Goal: Task Accomplishment & Management: Use online tool/utility

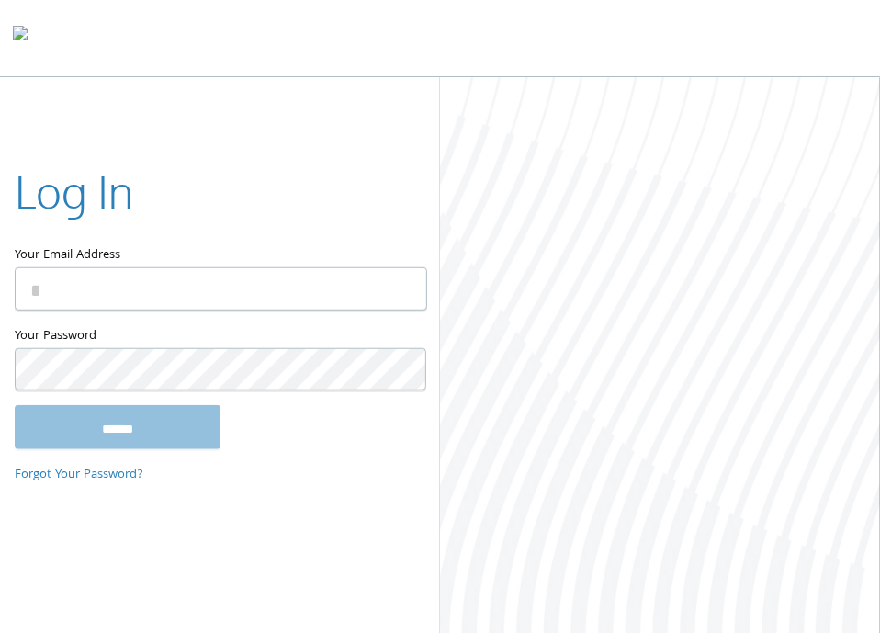
click at [86, 297] on input "Your Email Address" at bounding box center [221, 288] width 412 height 43
paste input "**********"
type input "**********"
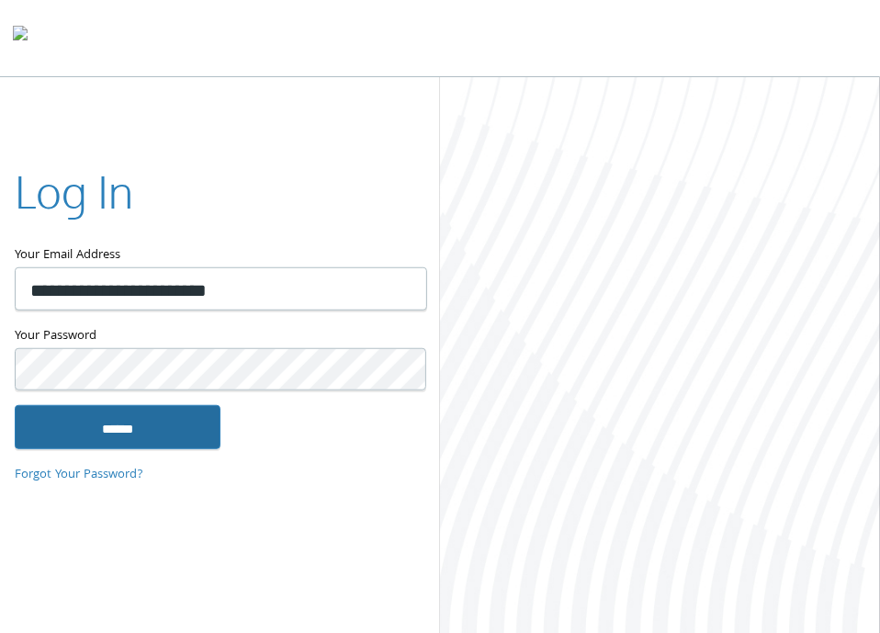
click at [119, 419] on input "******" at bounding box center [118, 427] width 206 height 44
